Goal: Task Accomplishment & Management: Manage account settings

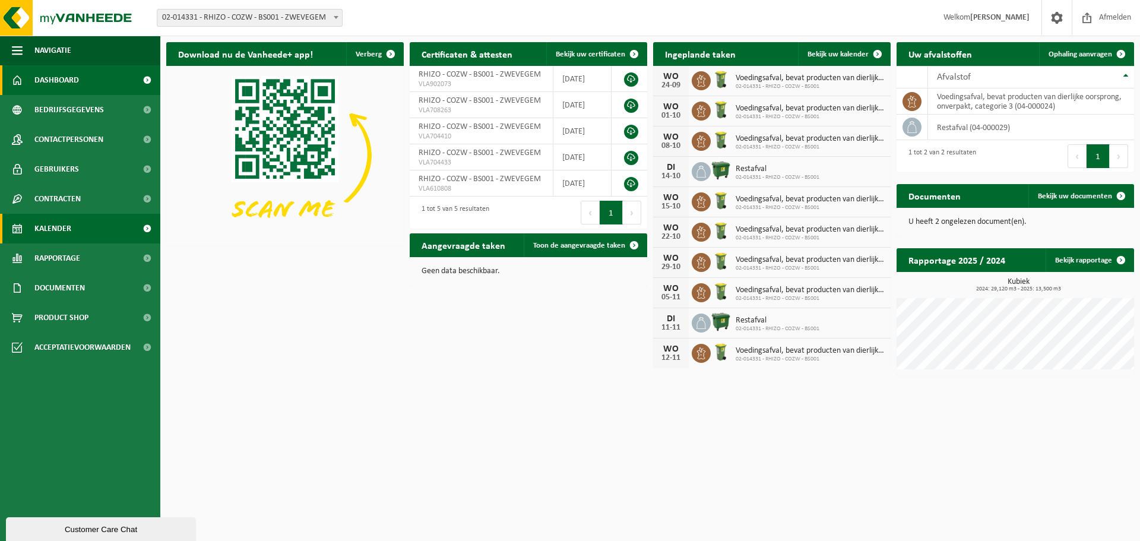
click at [45, 228] on span "Kalender" at bounding box center [52, 229] width 37 height 30
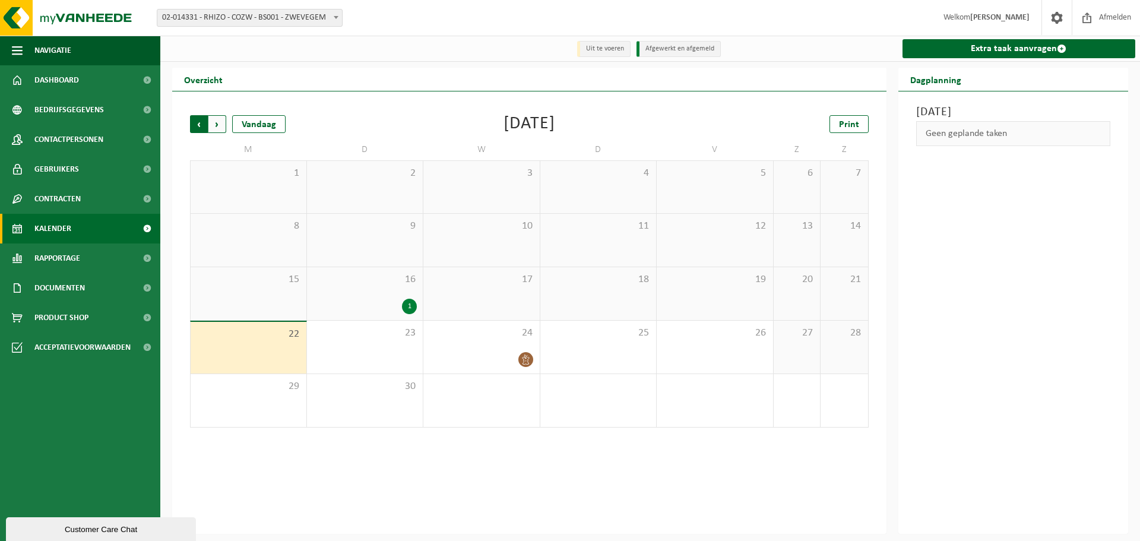
click at [215, 126] on span "Volgende" at bounding box center [217, 124] width 18 height 18
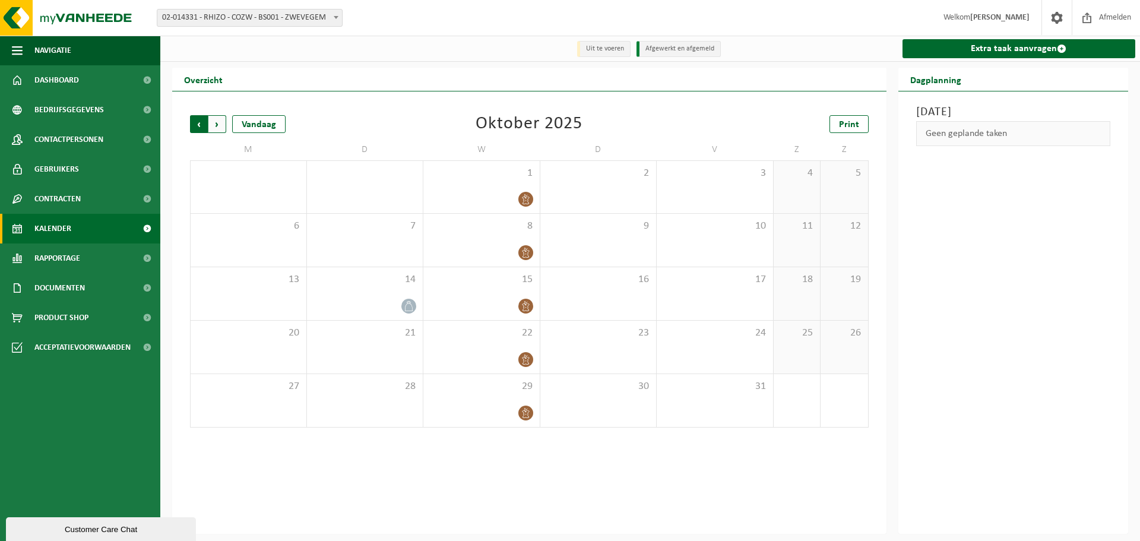
click at [218, 128] on span "Volgende" at bounding box center [217, 124] width 18 height 18
click at [222, 124] on span "Volgende" at bounding box center [217, 124] width 18 height 18
click at [219, 125] on span "Volgende" at bounding box center [217, 124] width 18 height 18
click at [195, 126] on span "Vorige" at bounding box center [199, 124] width 18 height 18
click at [216, 126] on span "Volgende" at bounding box center [217, 124] width 18 height 18
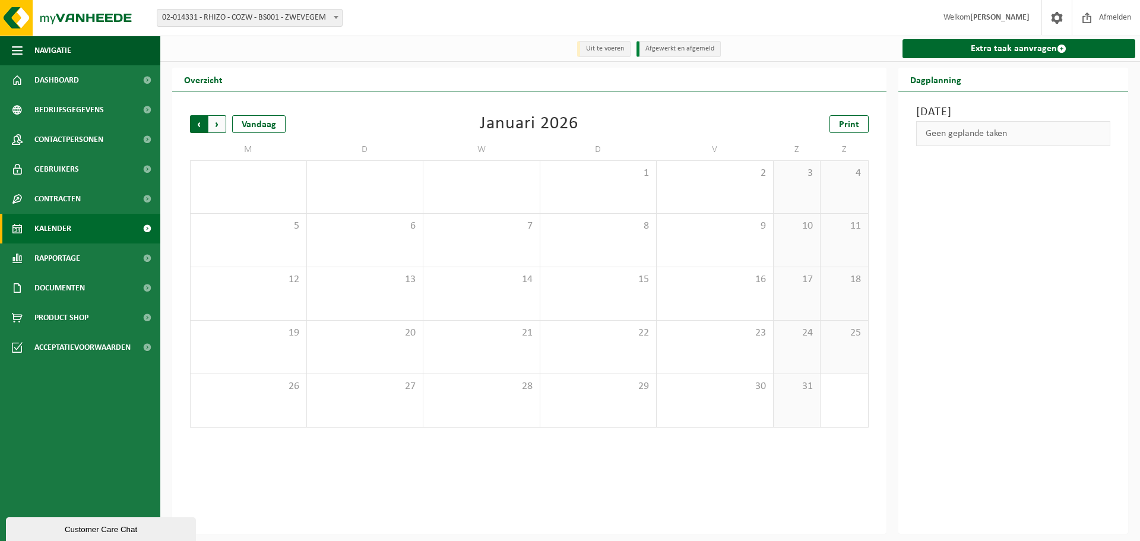
click at [214, 120] on span "Volgende" at bounding box center [217, 124] width 18 height 18
click at [198, 129] on span "Vorige" at bounding box center [199, 124] width 18 height 18
click at [197, 129] on span "Vorige" at bounding box center [199, 124] width 18 height 18
click at [198, 120] on span "Vorige" at bounding box center [199, 124] width 18 height 18
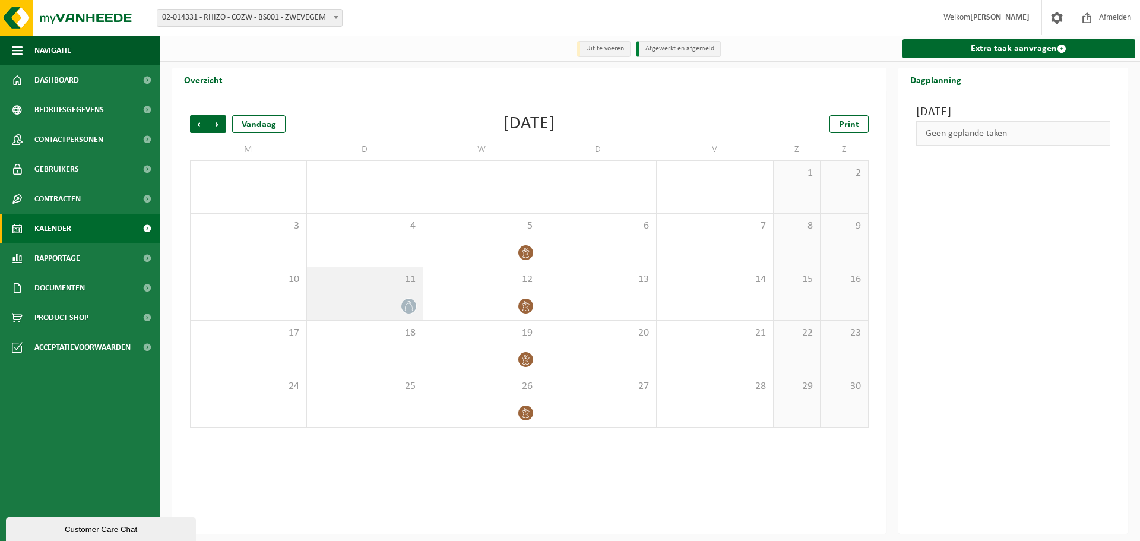
click at [407, 311] on icon at bounding box center [409, 306] width 10 height 10
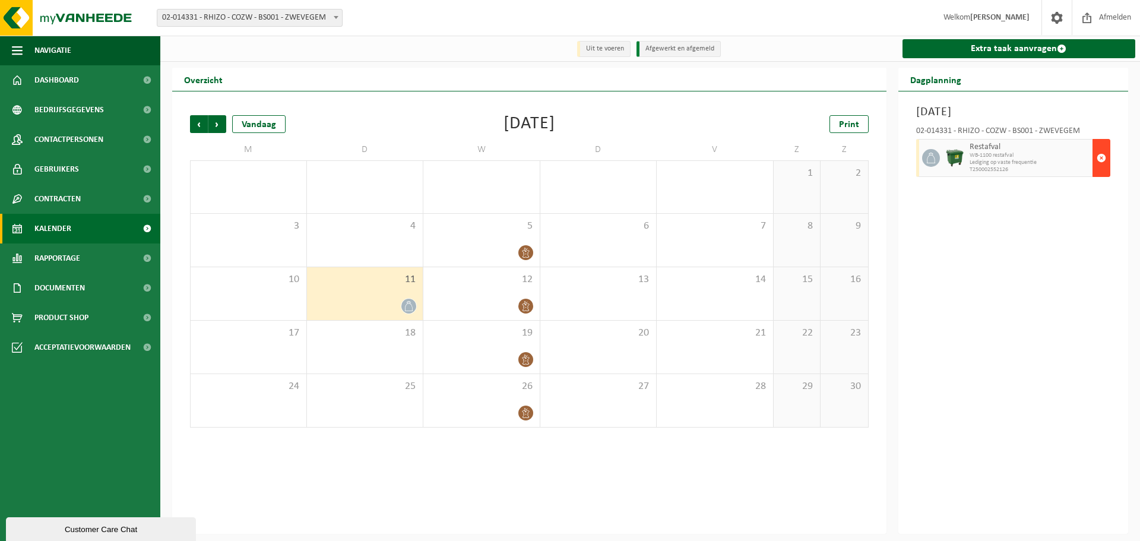
click at [1104, 160] on span "button" at bounding box center [1102, 158] width 10 height 24
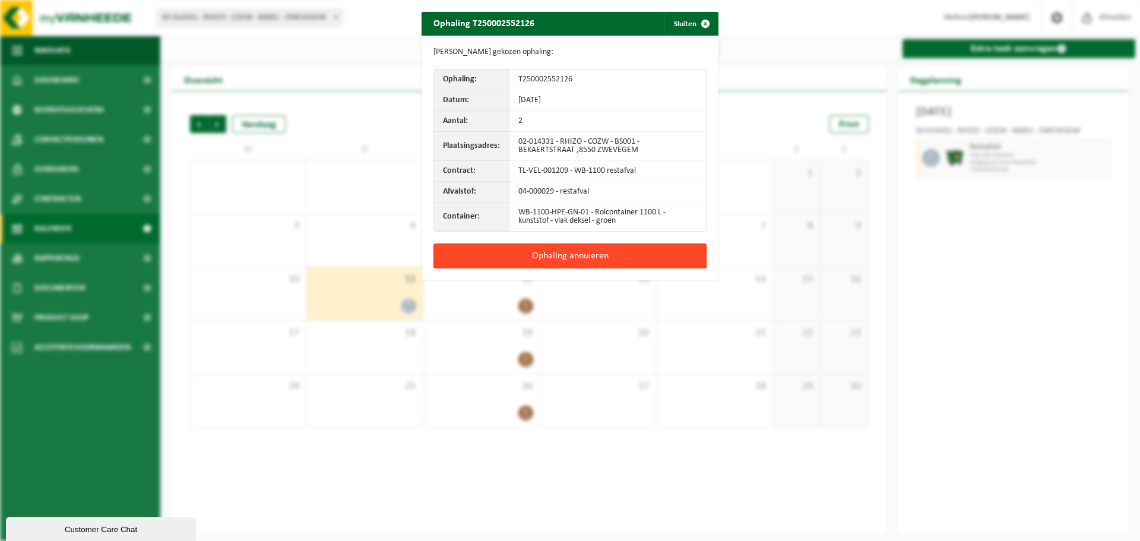
click at [600, 258] on button "Ophaling annuleren" at bounding box center [570, 255] width 273 height 25
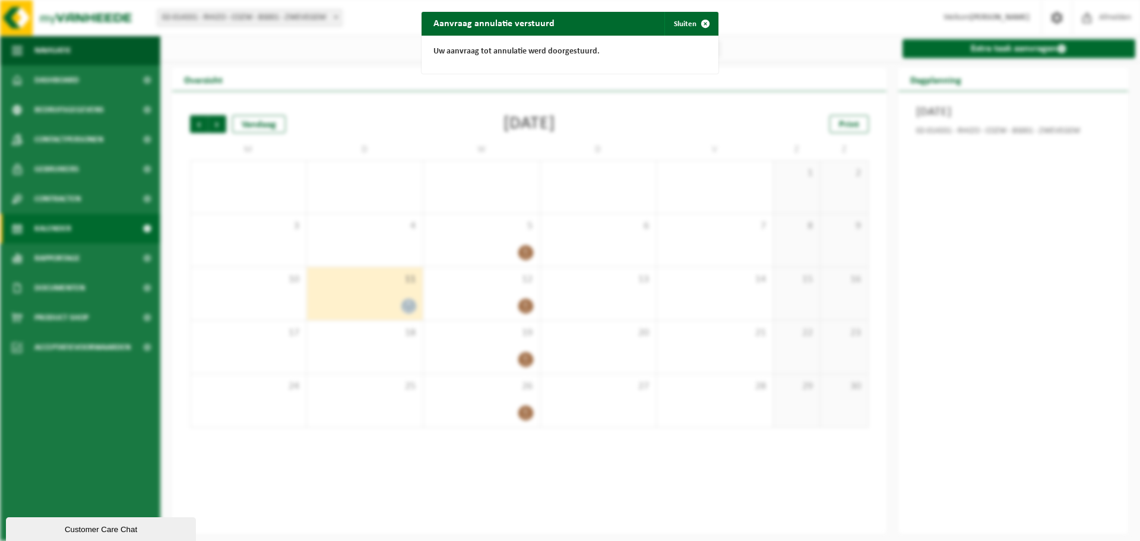
drag, startPoint x: 379, startPoint y: 242, endPoint x: 362, endPoint y: 249, distance: 19.2
click at [378, 242] on div "Aanvraag annulatie verstuurd Sluiten Uw aanvraag tot annulatie werd doorgestuur…" at bounding box center [570, 270] width 1140 height 541
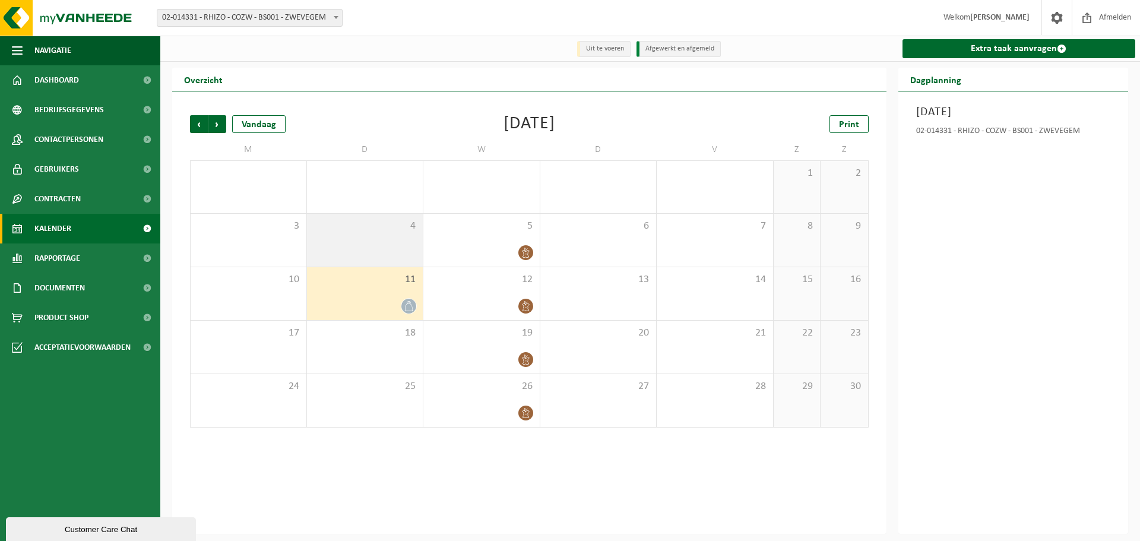
click at [395, 238] on div "4" at bounding box center [365, 240] width 116 height 53
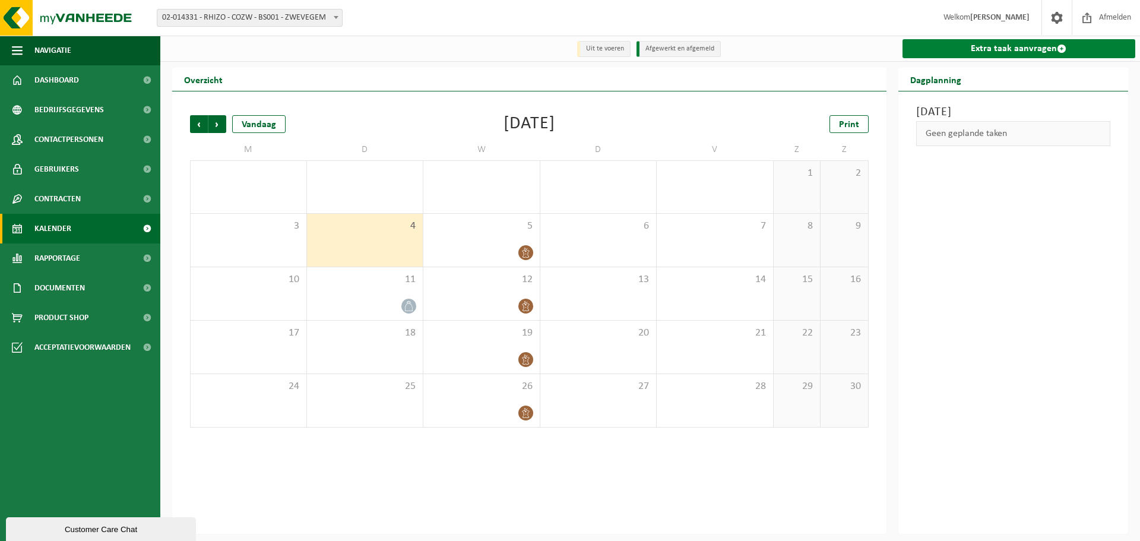
click at [1026, 44] on link "Extra taak aanvragen" at bounding box center [1019, 48] width 233 height 19
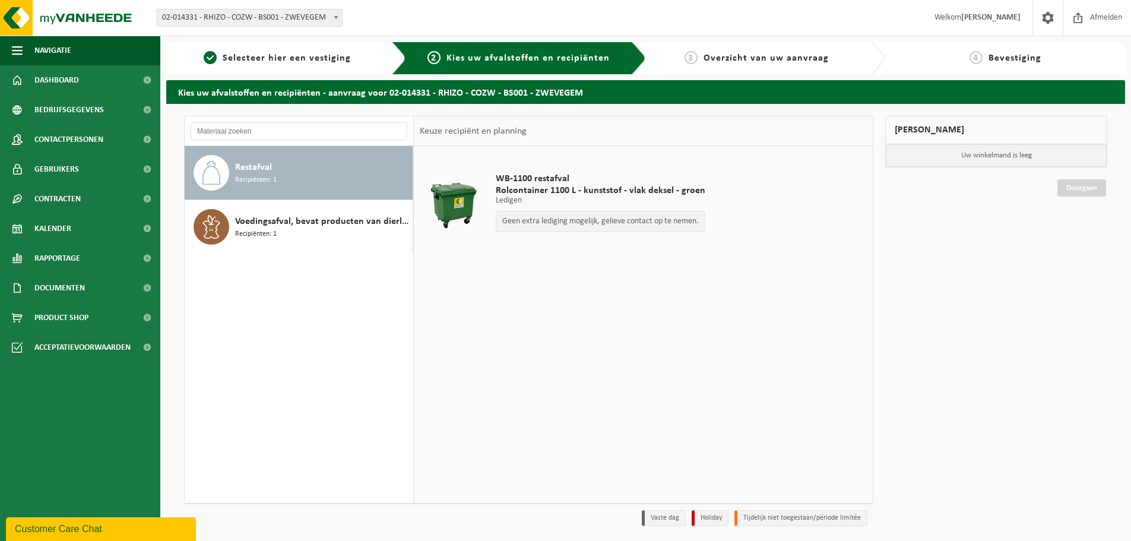
click at [335, 160] on div "Restafval Recipiënten: 1" at bounding box center [322, 173] width 175 height 36
click at [678, 224] on p "Geen extra lediging mogelijk, gelieve contact op te nemen." at bounding box center [600, 221] width 197 height 8
click at [570, 224] on p "Geen extra lediging mogelijk, gelieve contact op te nemen." at bounding box center [600, 221] width 197 height 8
click at [301, 65] on link "1 Selecteer hier een vestiging" at bounding box center [277, 58] width 210 height 14
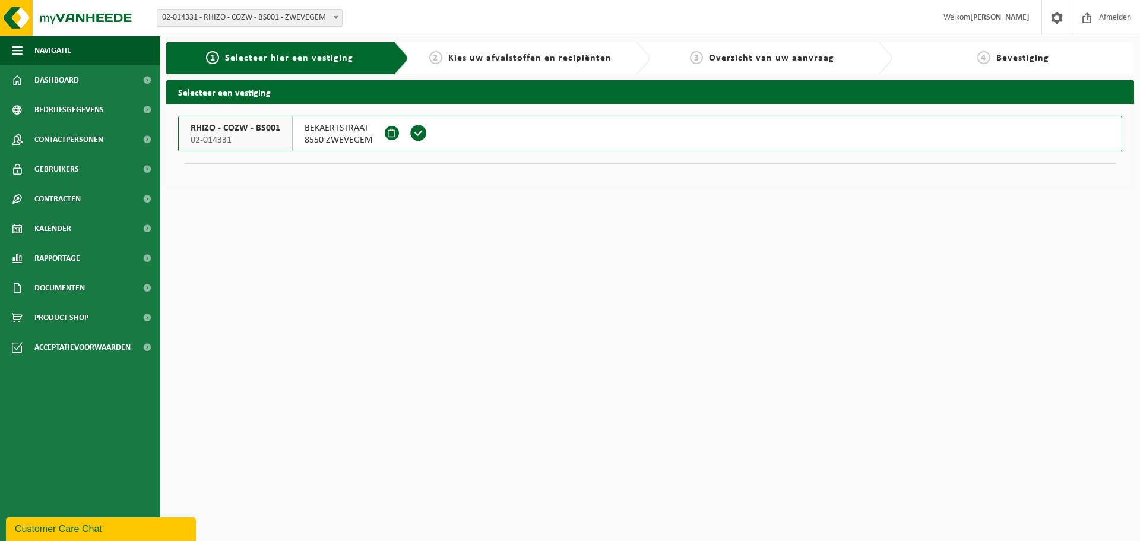
click at [485, 58] on span "Kies uw afvalstoffen en recipiënten" at bounding box center [529, 58] width 163 height 10
click at [416, 131] on span at bounding box center [419, 133] width 18 height 18
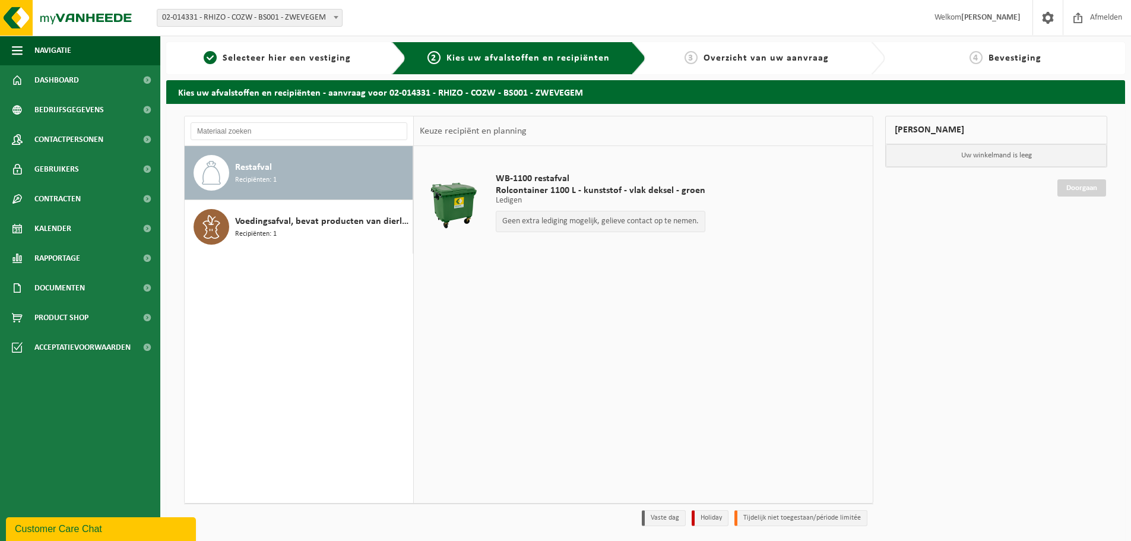
click at [340, 159] on div "Restafval Recipiënten: 1" at bounding box center [322, 173] width 175 height 36
click at [60, 230] on span "Kalender" at bounding box center [52, 229] width 37 height 30
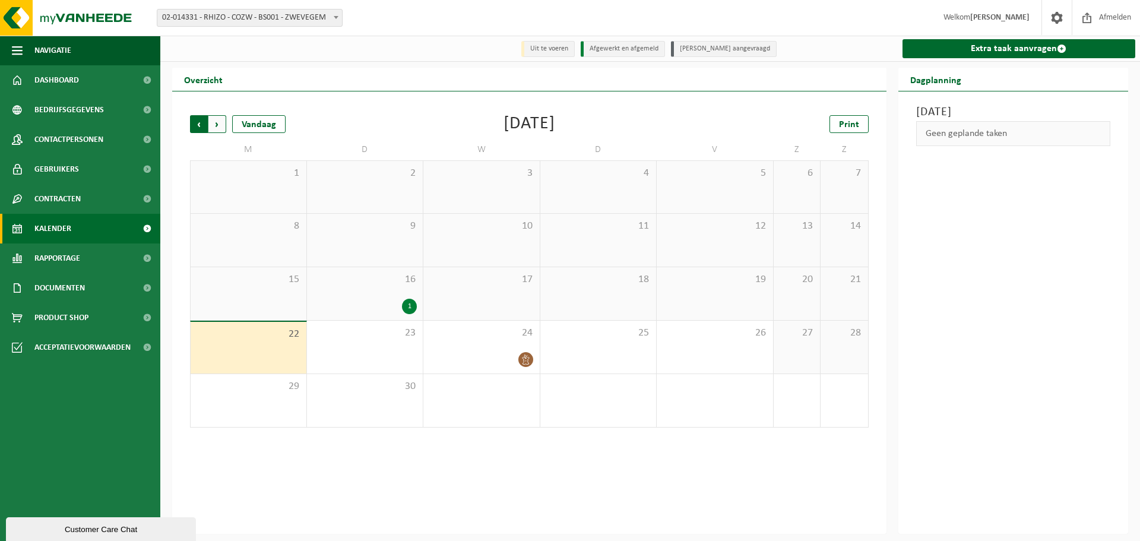
click at [214, 125] on span "Volgende" at bounding box center [217, 124] width 18 height 18
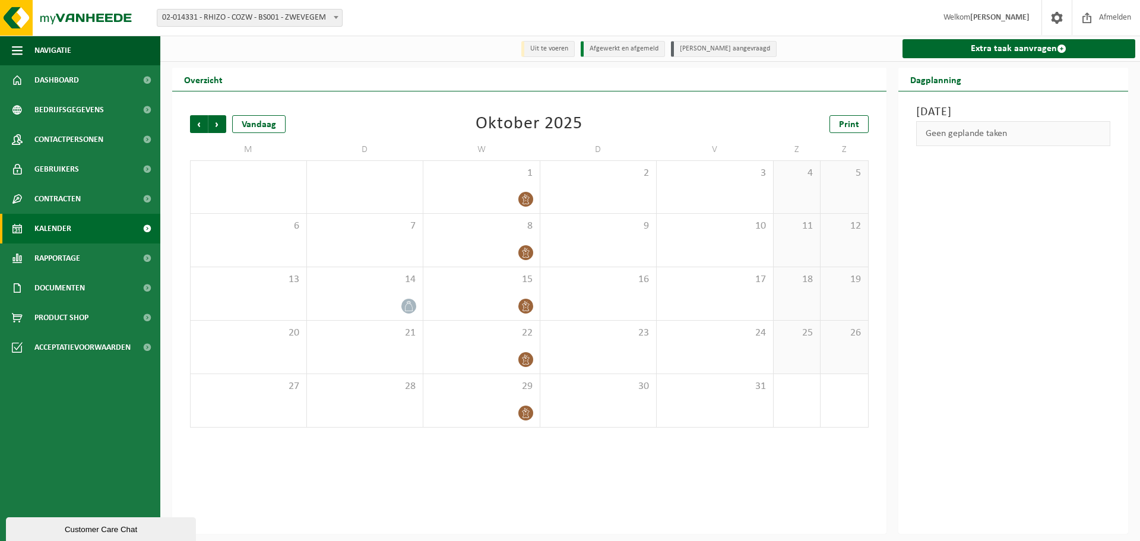
click at [214, 125] on span "Volgende" at bounding box center [217, 124] width 18 height 18
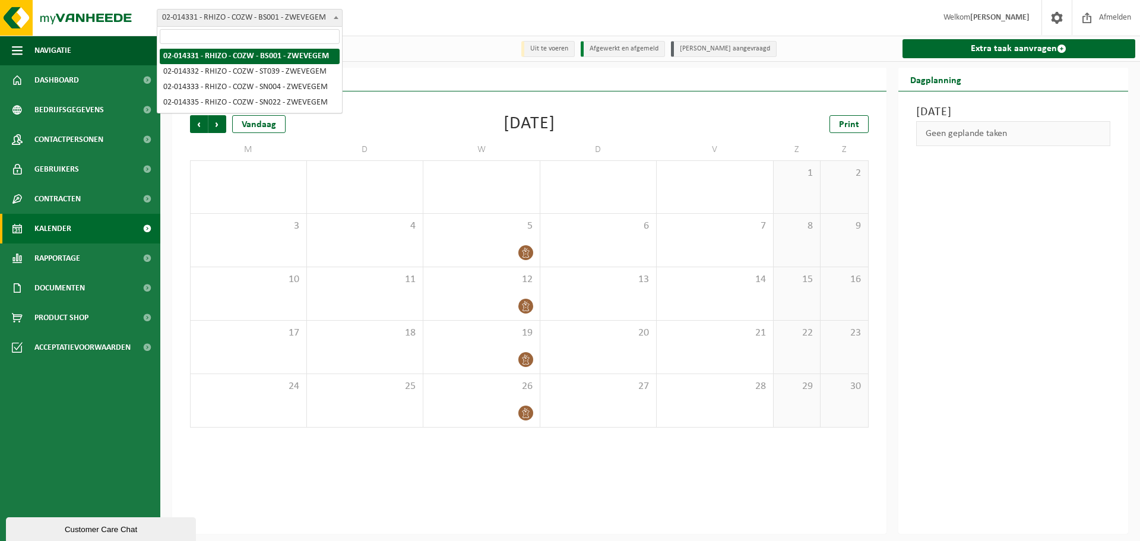
click at [335, 22] on span at bounding box center [336, 17] width 12 height 15
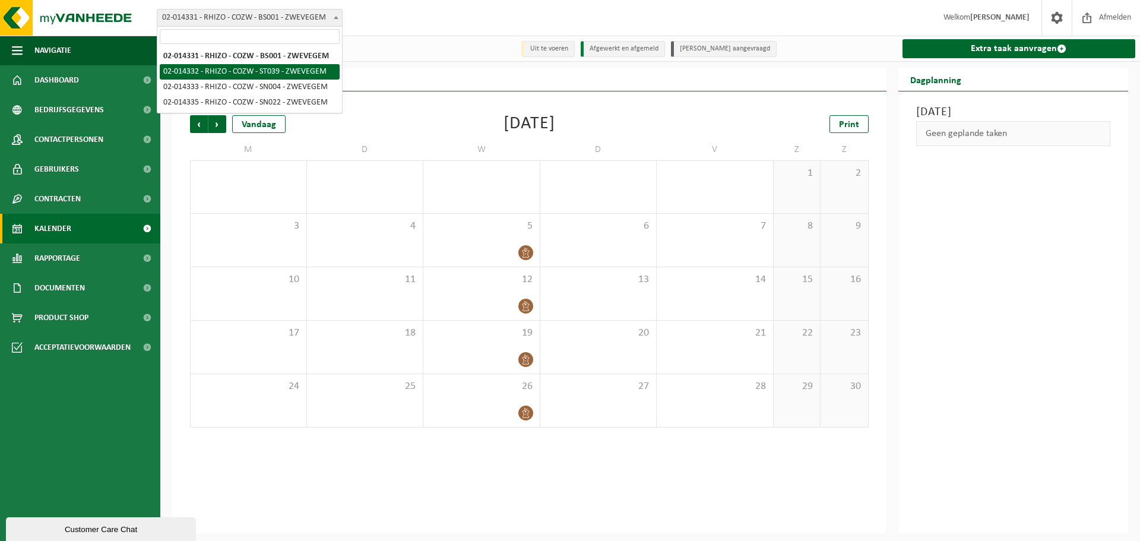
select select "8094"
